Goal: Information Seeking & Learning: Learn about a topic

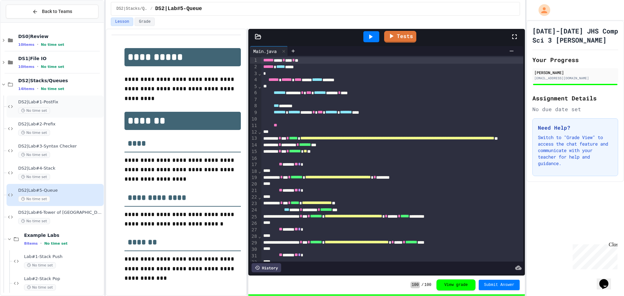
click at [58, 110] on div "No time set" at bounding box center [60, 110] width 84 height 6
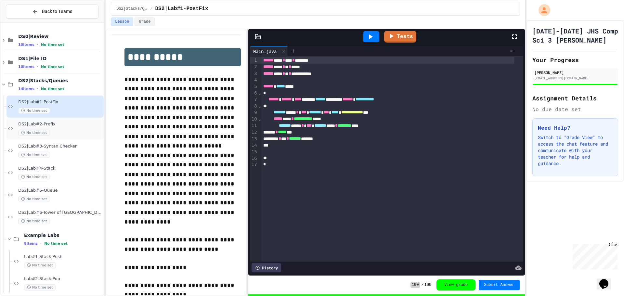
click at [58, 123] on span "DS2|Lab#2-Prefix" at bounding box center [60, 124] width 84 height 6
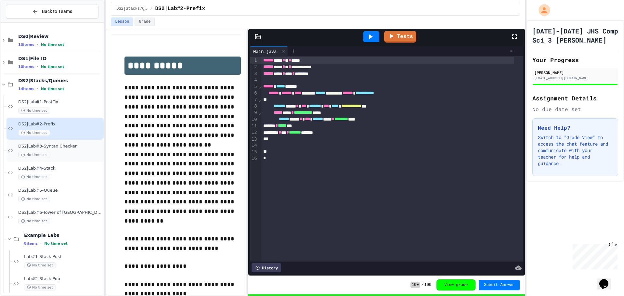
click at [56, 153] on div "No time set" at bounding box center [60, 155] width 84 height 6
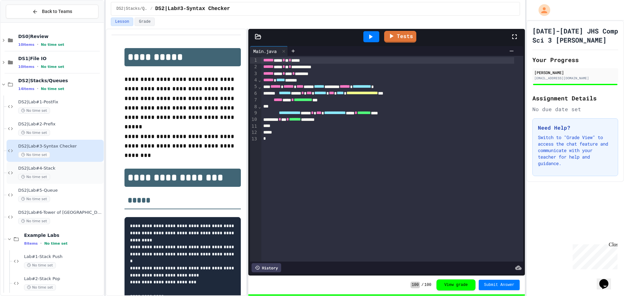
click at [58, 168] on span "DS2|Lab#4-Stack" at bounding box center [60, 169] width 84 height 6
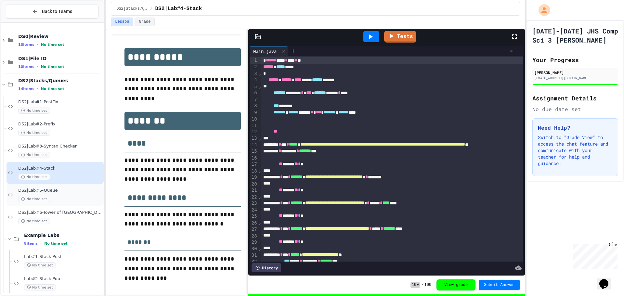
click at [54, 190] on span "DS2|Lab#5-Queue" at bounding box center [60, 191] width 84 height 6
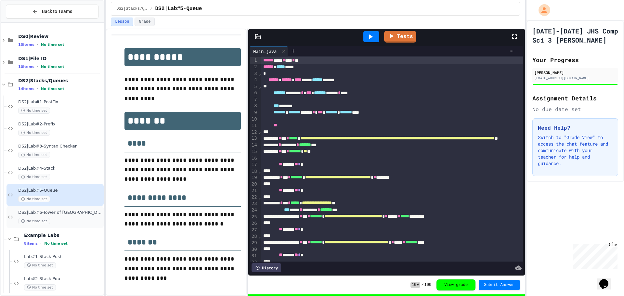
click at [54, 212] on span "DS2|Lab#6-Tower of [GEOGRAPHIC_DATA](Extra Credit)" at bounding box center [60, 213] width 84 height 6
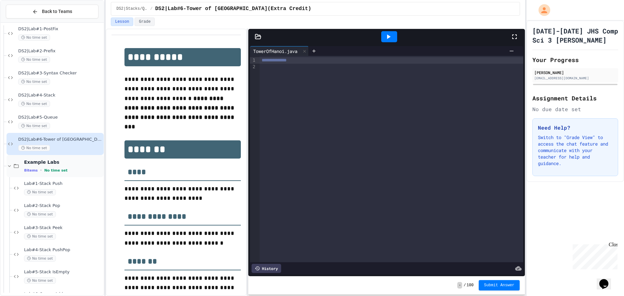
scroll to position [138, 0]
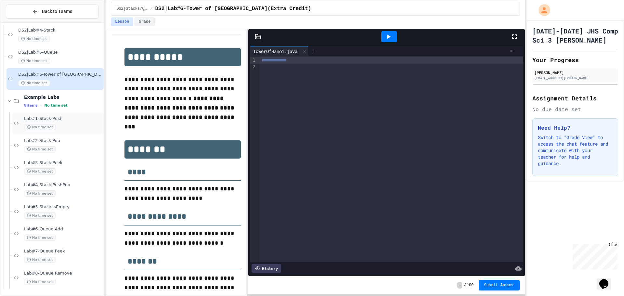
click at [64, 125] on div "No time set" at bounding box center [63, 127] width 78 height 6
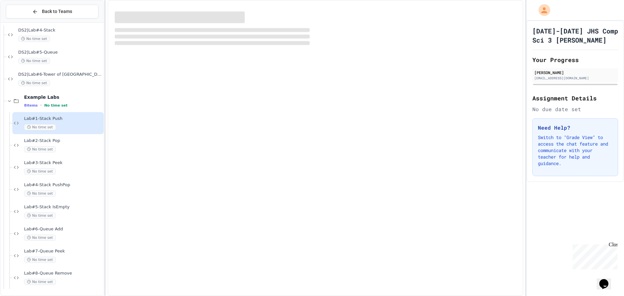
scroll to position [130, 0]
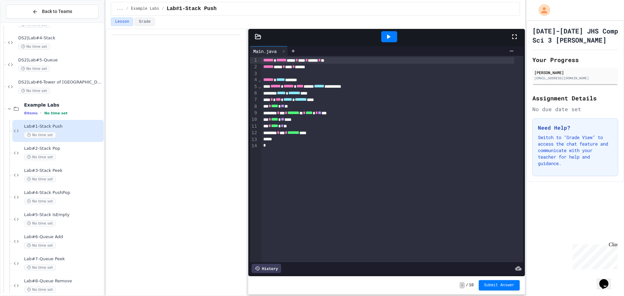
click at [417, 136] on div "*" at bounding box center [387, 139] width 253 height 6
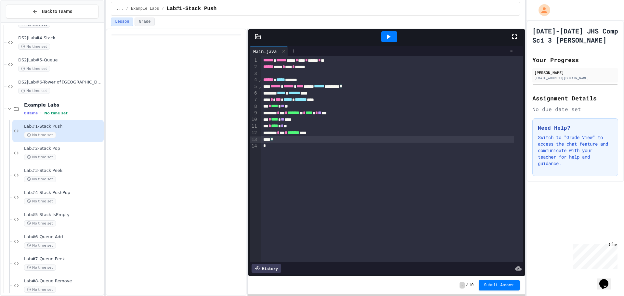
click at [383, 36] on div at bounding box center [389, 36] width 16 height 11
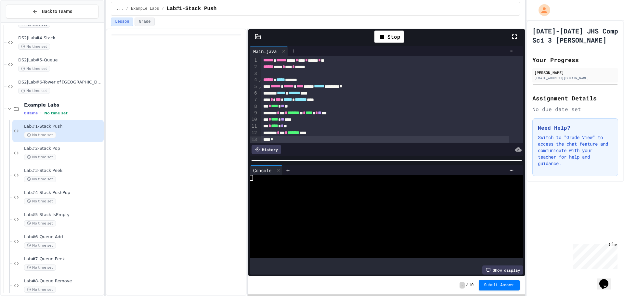
scroll to position [15, 0]
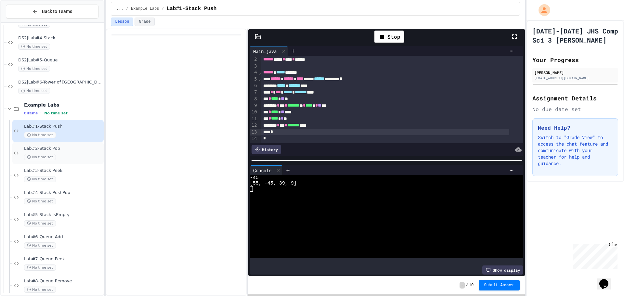
click at [83, 155] on div "No time set" at bounding box center [63, 157] width 78 height 6
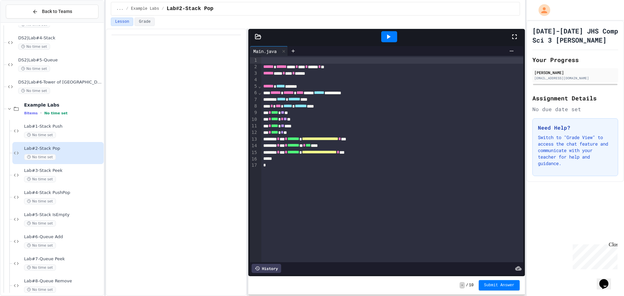
click at [382, 38] on div at bounding box center [389, 36] width 16 height 11
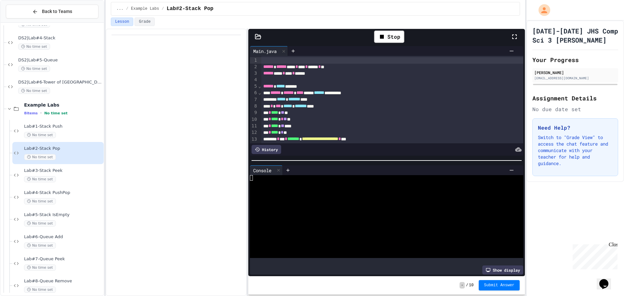
scroll to position [34, 0]
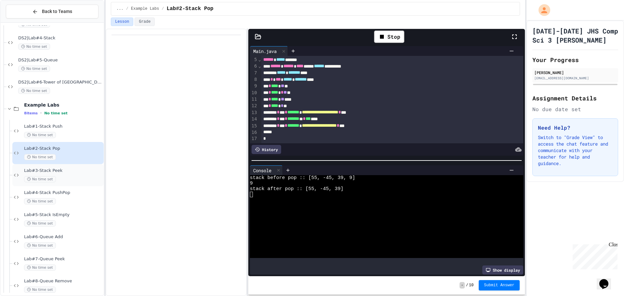
click at [71, 169] on span "Lab#3-Stack Peek" at bounding box center [63, 171] width 78 height 6
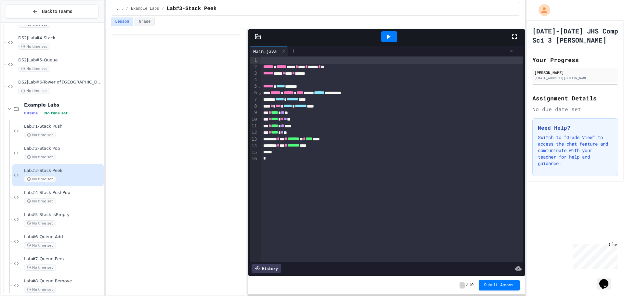
click at [386, 40] on icon at bounding box center [388, 37] width 8 height 8
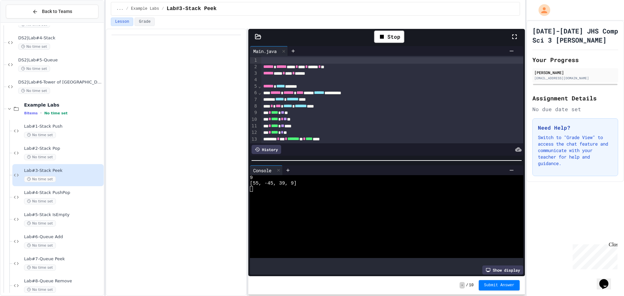
scroll to position [28, 0]
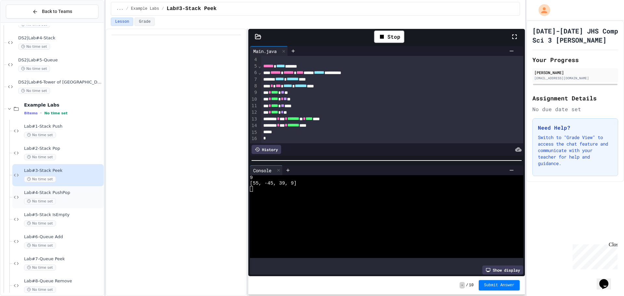
click at [53, 195] on span "Lab#4-Stack PushPop" at bounding box center [63, 193] width 78 height 6
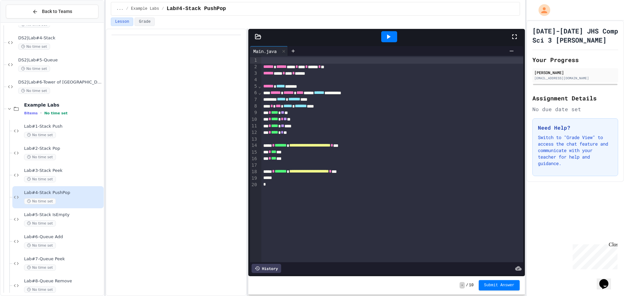
click at [396, 40] on div at bounding box center [389, 36] width 16 height 11
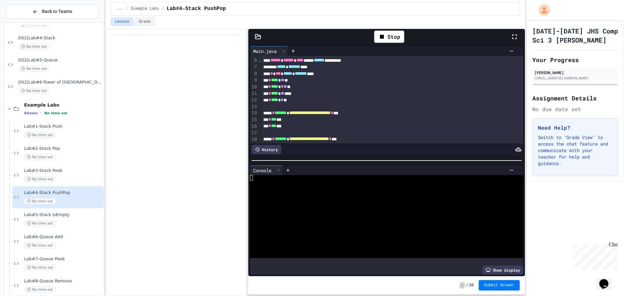
scroll to position [54, 0]
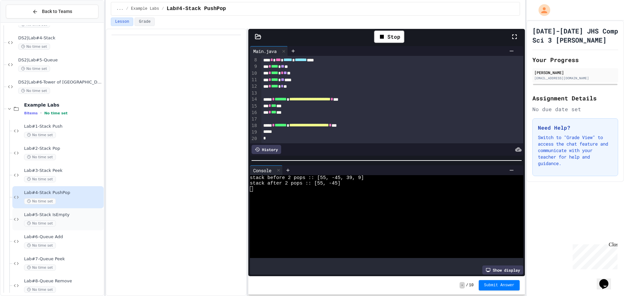
click at [88, 224] on div "No time set" at bounding box center [63, 223] width 78 height 6
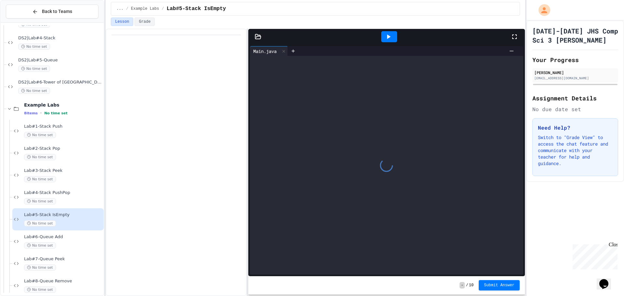
click at [382, 33] on div at bounding box center [389, 36] width 16 height 11
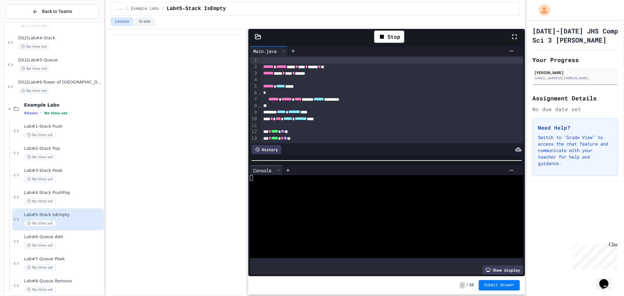
scroll to position [65, 0]
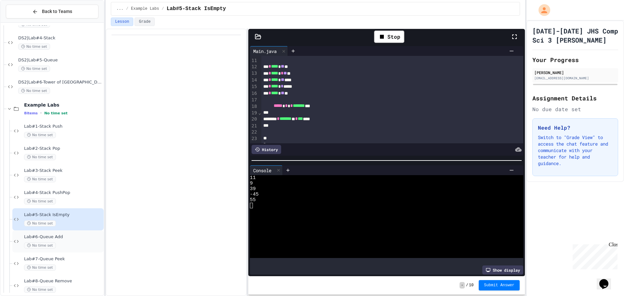
click at [42, 238] on span "Lab#6-Queue Add" at bounding box center [63, 237] width 78 height 6
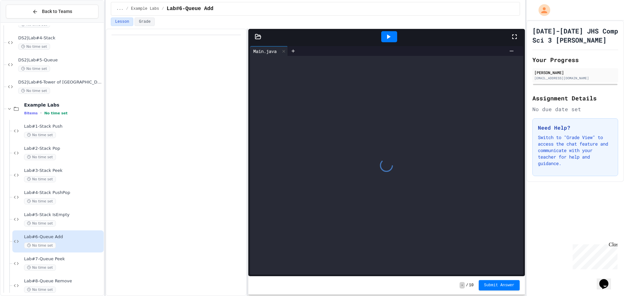
click at [382, 37] on div at bounding box center [389, 36] width 16 height 11
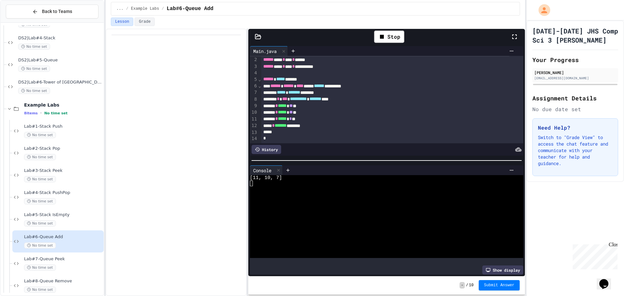
scroll to position [138, 0]
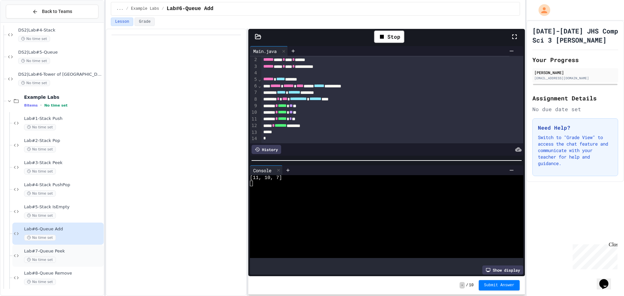
click at [81, 254] on span "Lab#7-Queue Peek" at bounding box center [63, 251] width 78 height 6
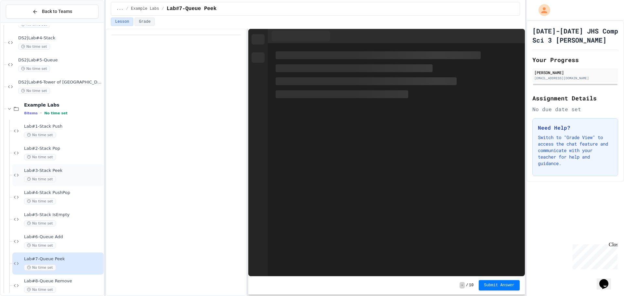
scroll to position [138, 0]
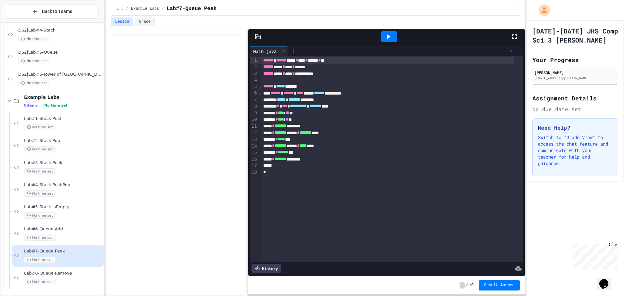
click at [388, 33] on icon at bounding box center [388, 37] width 8 height 8
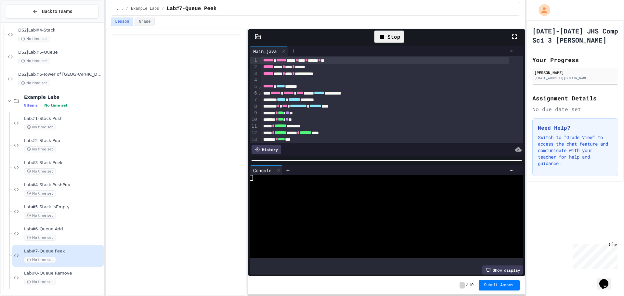
scroll to position [41, 0]
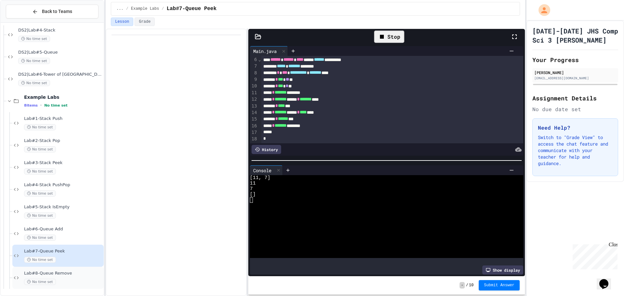
click at [53, 274] on span "Lab#8-Queue Remove" at bounding box center [63, 274] width 78 height 6
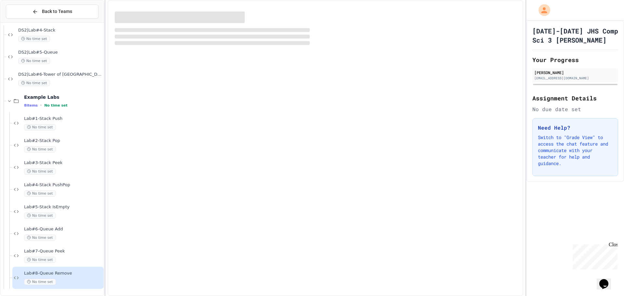
scroll to position [130, 0]
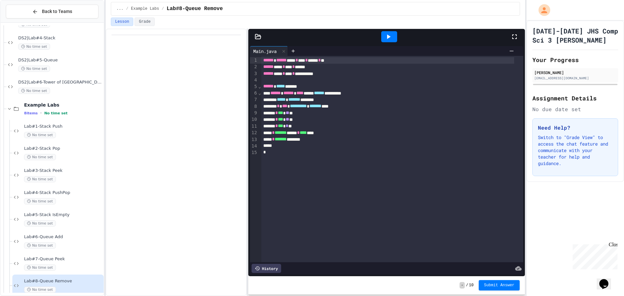
click at [384, 35] on div at bounding box center [389, 36] width 16 height 11
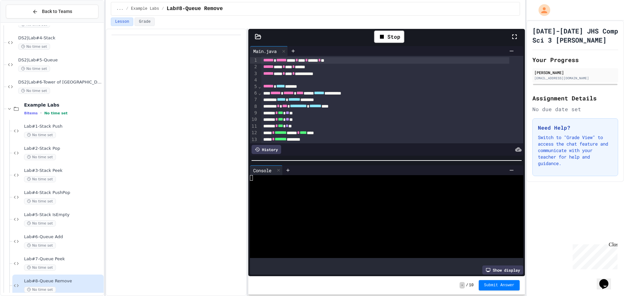
scroll to position [21, 0]
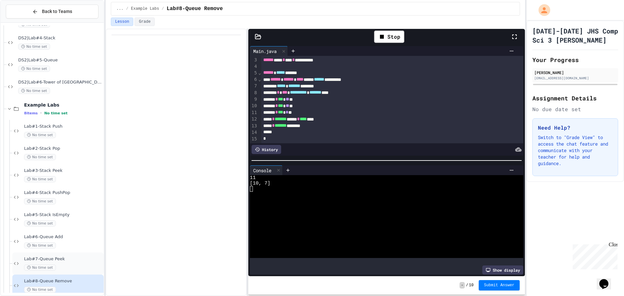
click at [47, 255] on div "Lab#7-Queue Peek No time set" at bounding box center [57, 263] width 91 height 22
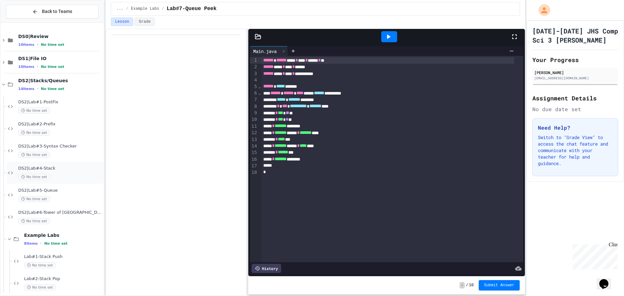
scroll to position [138, 0]
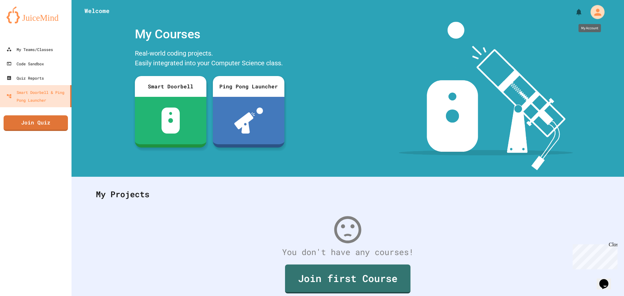
click at [582, 13] on div "My Account" at bounding box center [594, 12] width 24 height 18
click at [583, 12] on div "My Account" at bounding box center [594, 12] width 24 height 18
click at [599, 15] on div "My Account" at bounding box center [597, 12] width 14 height 14
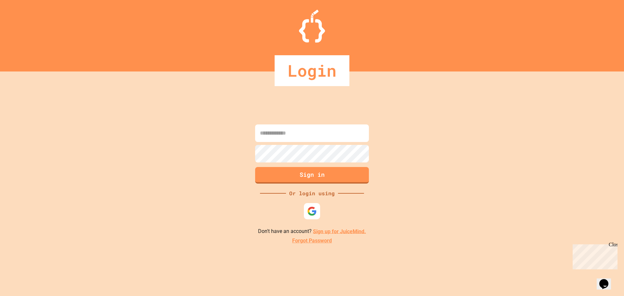
type input "**********"
click at [316, 168] on button "Sign in" at bounding box center [312, 174] width 116 height 17
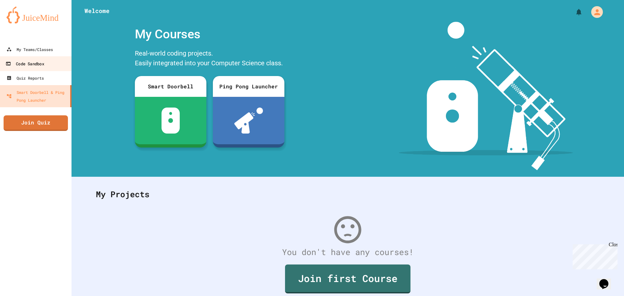
click at [57, 57] on link "Code Sandbox" at bounding box center [36, 63] width 74 height 15
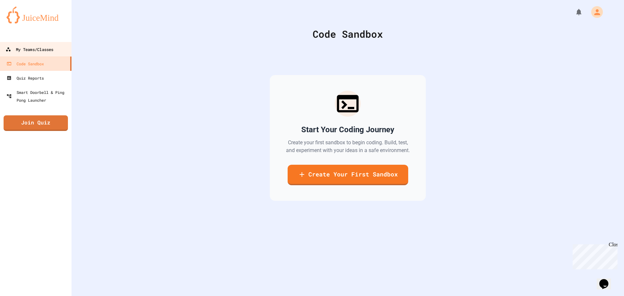
click at [61, 50] on link "My Teams/Classes" at bounding box center [36, 49] width 74 height 15
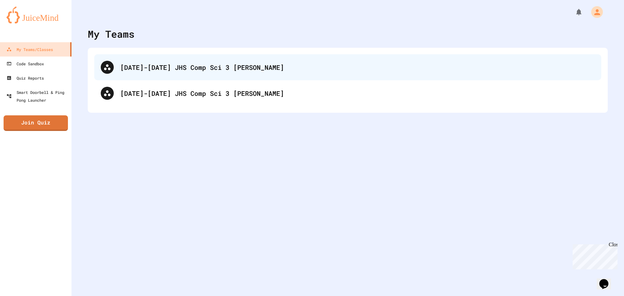
click at [223, 63] on div "[DATE]-[DATE] JHS Comp Sci 3 [PERSON_NAME]" at bounding box center [357, 67] width 474 height 10
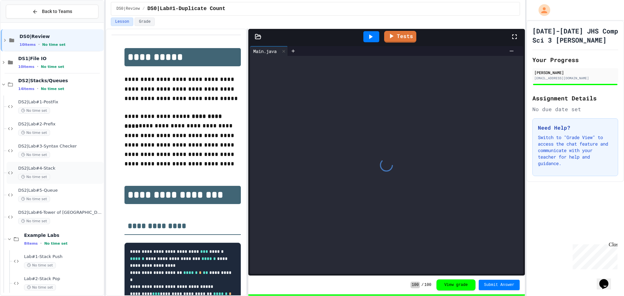
click at [63, 177] on div "No time set" at bounding box center [60, 177] width 84 height 6
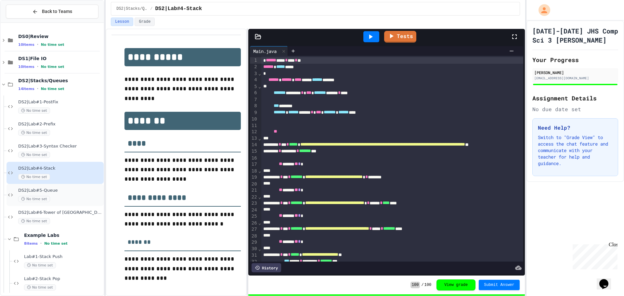
click at [65, 192] on span "DS2|Lab#5-Queue" at bounding box center [60, 191] width 84 height 6
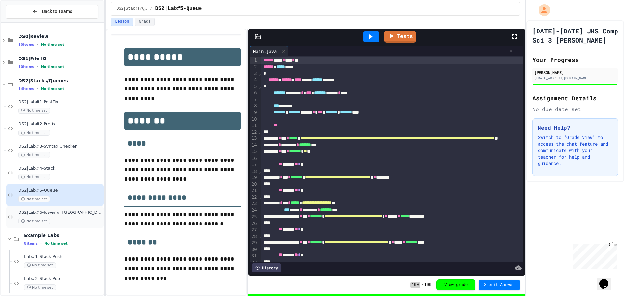
click at [65, 213] on span "DS2|Lab#6-Tower of [GEOGRAPHIC_DATA](Extra Credit)" at bounding box center [60, 213] width 84 height 6
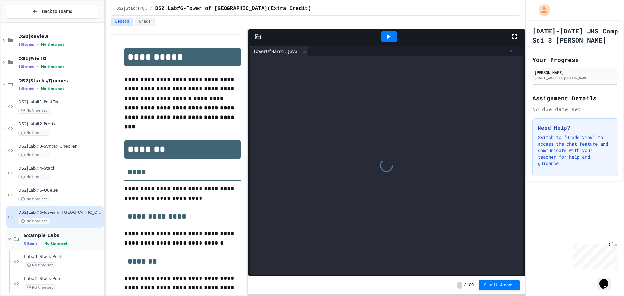
click at [10, 239] on icon at bounding box center [9, 239] width 3 height 2
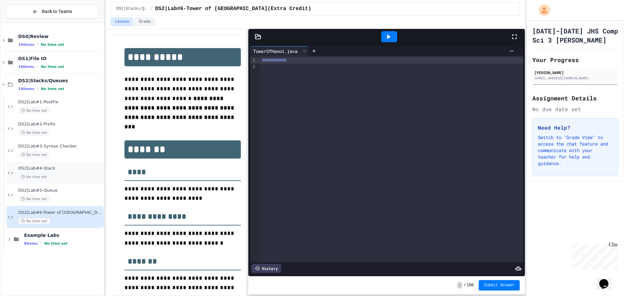
click at [63, 167] on span "DS2|Lab#4-Stack" at bounding box center [60, 169] width 84 height 6
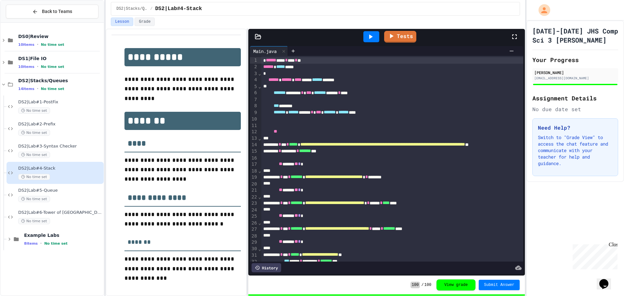
click at [62, 191] on span "DS2|Lab#5-Queue" at bounding box center [60, 191] width 84 height 6
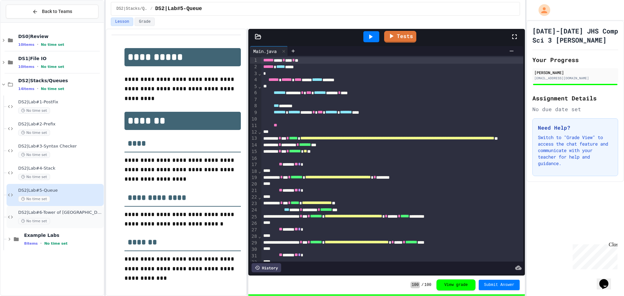
click at [53, 214] on span "DS2|Lab#6-Tower of [GEOGRAPHIC_DATA](Extra Credit)" at bounding box center [60, 213] width 84 height 6
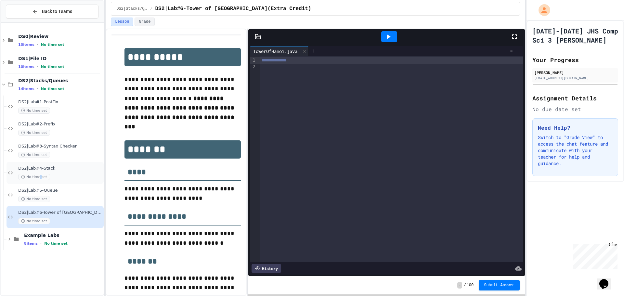
click at [40, 183] on div "DS2|Lab#4-Stack No time set" at bounding box center [54, 173] width 97 height 22
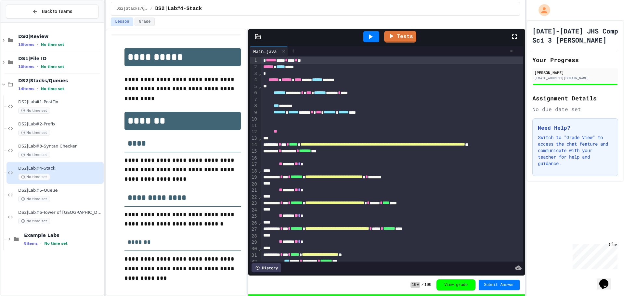
click at [296, 52] on icon at bounding box center [292, 50] width 5 height 5
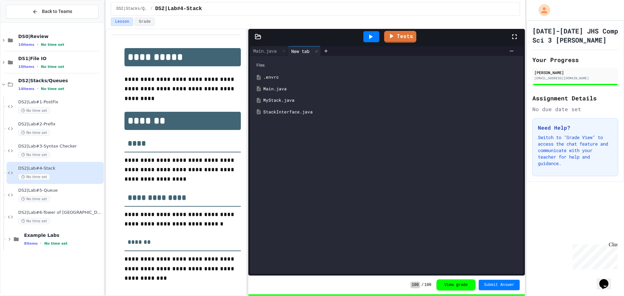
click at [284, 101] on div "MyStack.java" at bounding box center [391, 100] width 256 height 6
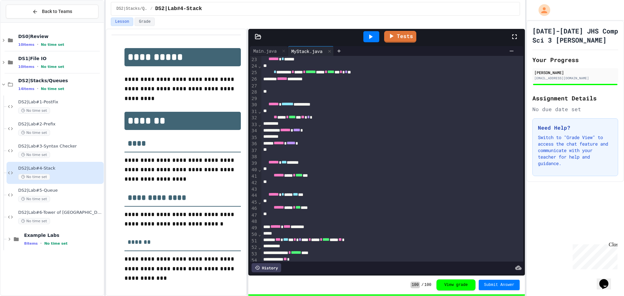
scroll to position [110, 0]
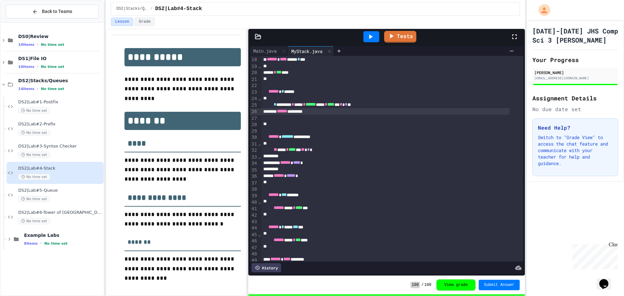
click at [330, 114] on div "****** ********" at bounding box center [385, 111] width 248 height 6
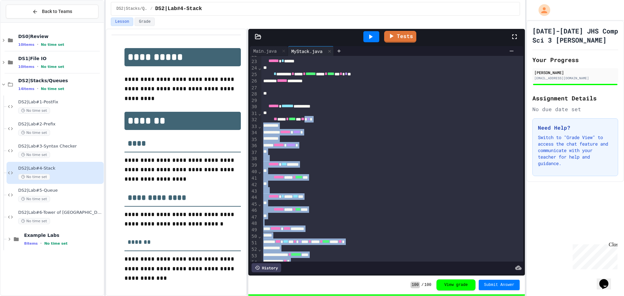
scroll to position [208, 0]
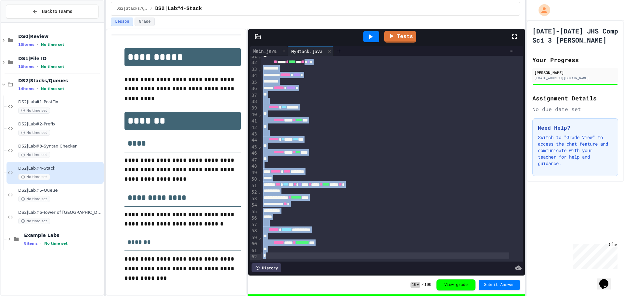
drag, startPoint x: 326, startPoint y: 151, endPoint x: 312, endPoint y: 264, distance: 113.5
click at [314, 268] on div "**********" at bounding box center [386, 165] width 273 height 218
click at [355, 149] on div "****** **** * *** ****" at bounding box center [385, 152] width 248 height 6
drag, startPoint x: 272, startPoint y: 59, endPoint x: 425, endPoint y: 29, distance: 156.3
click at [387, 232] on div "**********" at bounding box center [392, 59] width 262 height 402
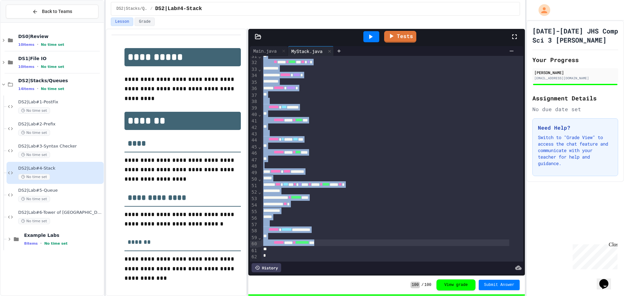
click at [398, 181] on div "*** * *** * * * *** * **** * **** ***** ** *" at bounding box center [385, 184] width 248 height 6
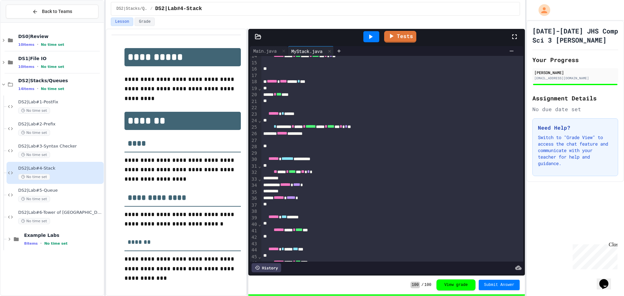
scroll to position [177, 0]
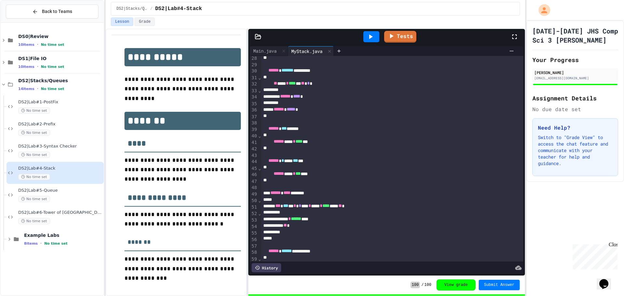
drag, startPoint x: 338, startPoint y: 311, endPoint x: 318, endPoint y: 83, distance: 228.6
click at [318, 83] on div "** ***** * **** ** ** * *" at bounding box center [385, 83] width 248 height 6
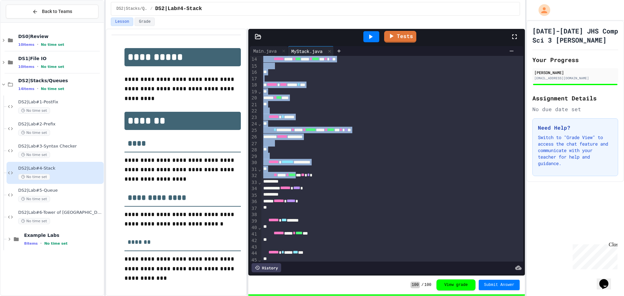
scroll to position [0, 0]
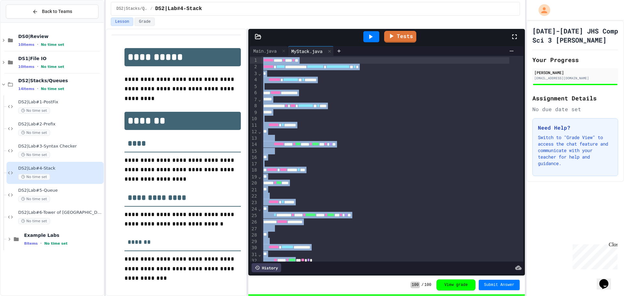
drag, startPoint x: 312, startPoint y: 84, endPoint x: 370, endPoint y: -39, distance: 136.3
